Goal: Consume media (video, audio): Consume media (video, audio)

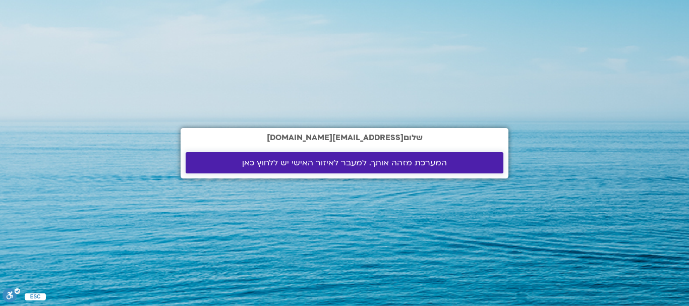
click at [292, 166] on span "המערכת מזהה אותך. למעבר לאיזור האישי יש ללחוץ כאן" at bounding box center [344, 162] width 205 height 9
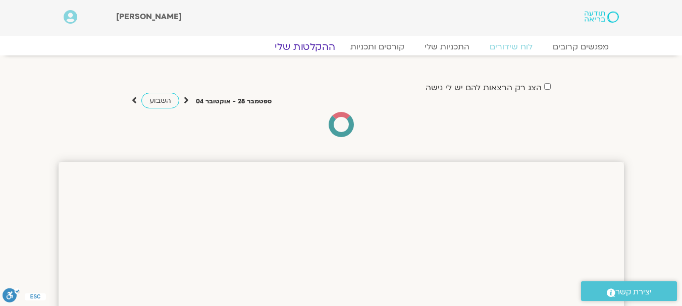
click at [301, 49] on link "ההקלטות שלי" at bounding box center [304, 47] width 85 height 12
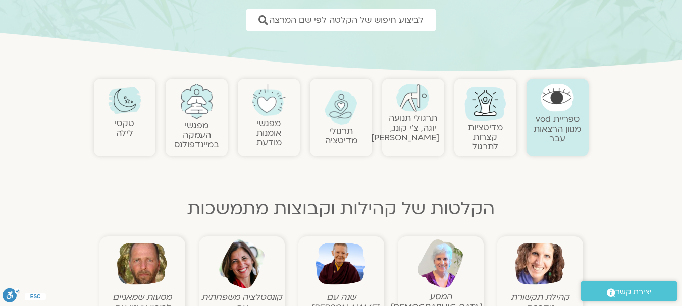
scroll to position [151, 0]
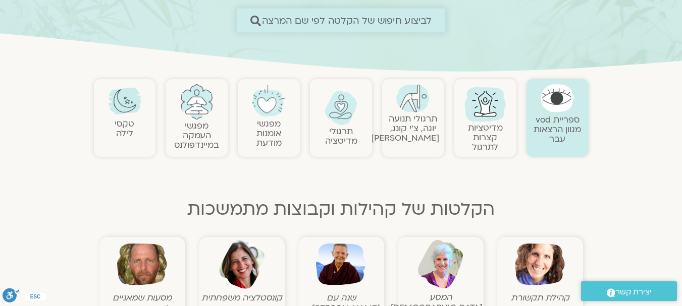
click at [407, 19] on span "לביצוע חיפוש של הקלטה לפי שם המרצה" at bounding box center [347, 20] width 170 height 11
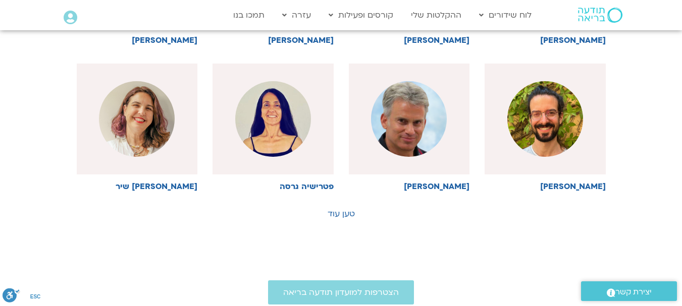
scroll to position [656, 0]
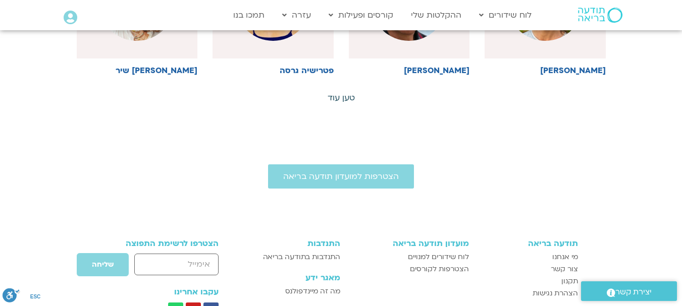
click at [343, 94] on link "טען עוד" at bounding box center [341, 97] width 27 height 11
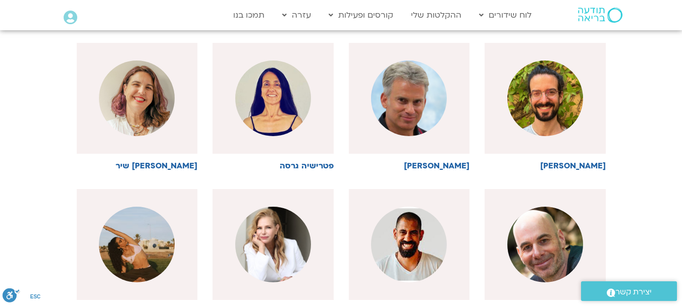
scroll to position [555, 0]
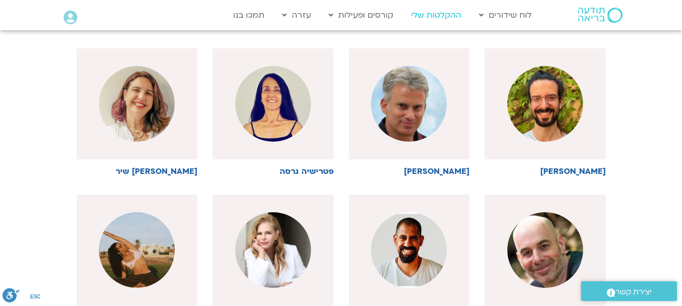
click at [444, 17] on link "ההקלטות שלי" at bounding box center [436, 15] width 61 height 19
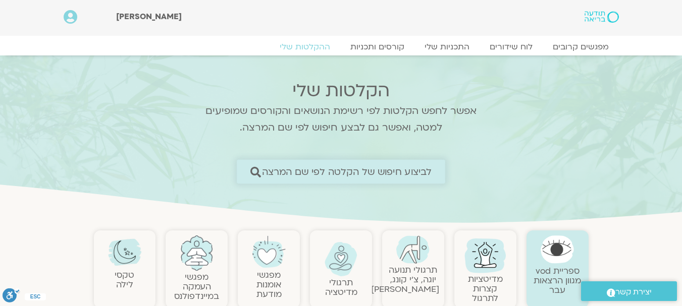
click at [401, 169] on span "לביצוע חיפוש של הקלטה לפי שם המרצה" at bounding box center [347, 172] width 170 height 11
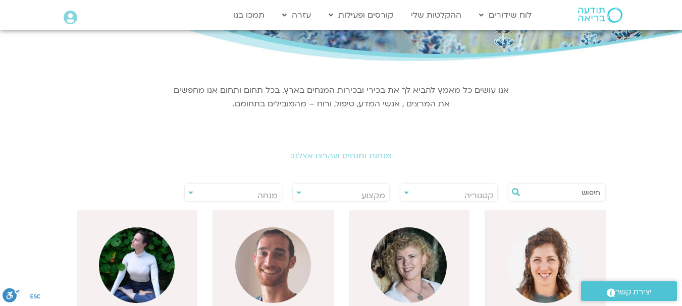
scroll to position [151, 0]
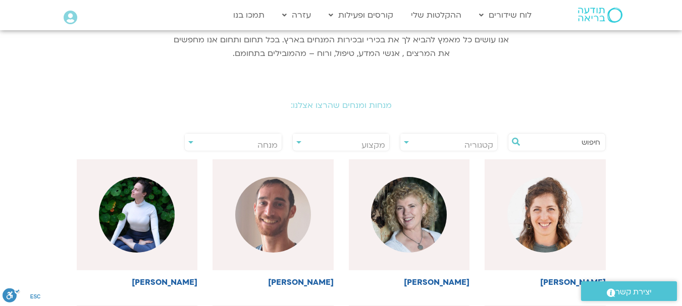
click at [568, 142] on input "text" at bounding box center [561, 142] width 77 height 17
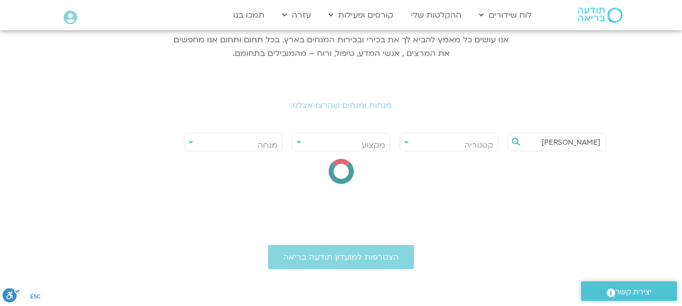
type input "רון אלון"
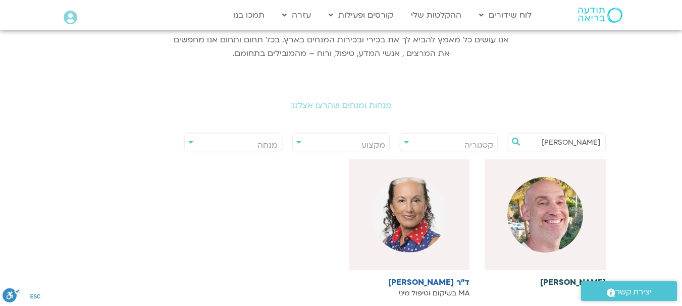
click at [543, 223] on img at bounding box center [545, 215] width 76 height 76
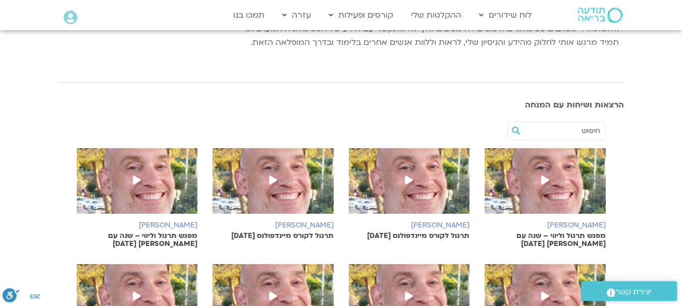
scroll to position [303, 0]
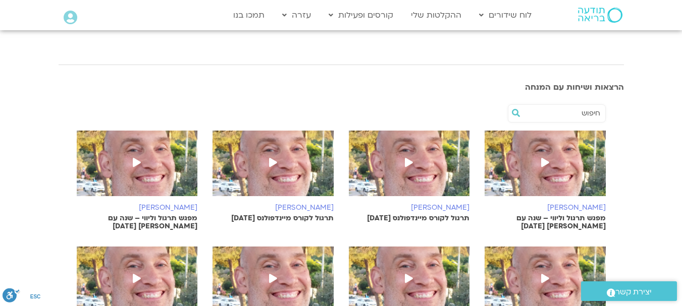
click at [410, 162] on icon at bounding box center [409, 162] width 8 height 9
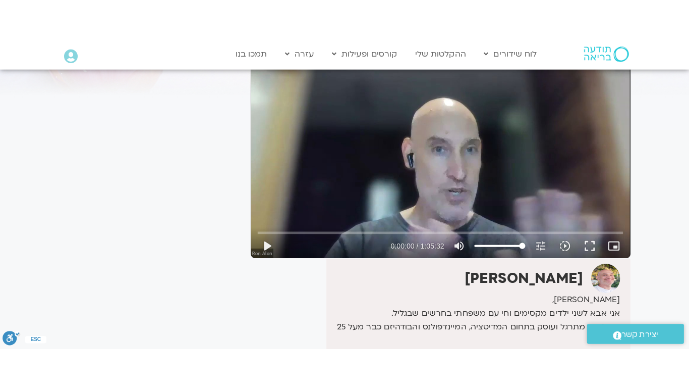
scroll to position [101, 0]
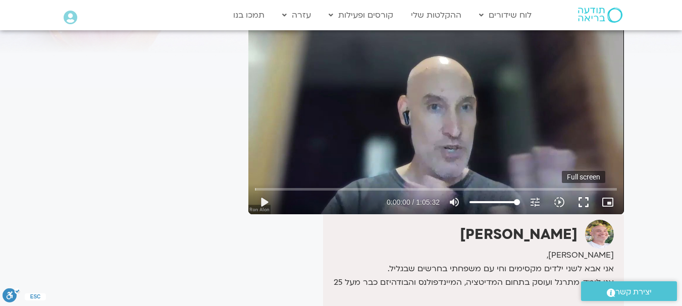
click at [582, 203] on button "fullscreen" at bounding box center [583, 202] width 24 height 24
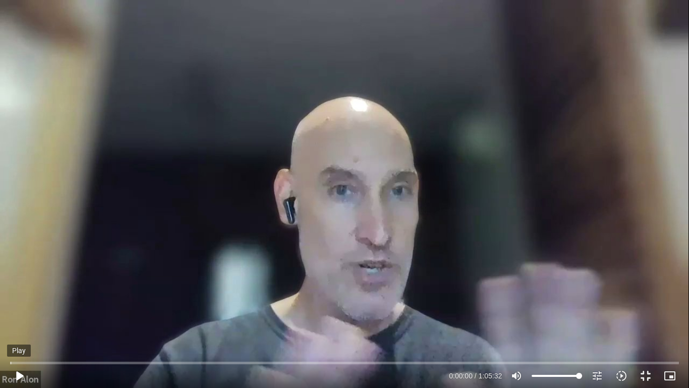
click at [20, 306] on button "play_arrow" at bounding box center [19, 375] width 24 height 24
type input "2.788981"
